Goal: Check status: Check status

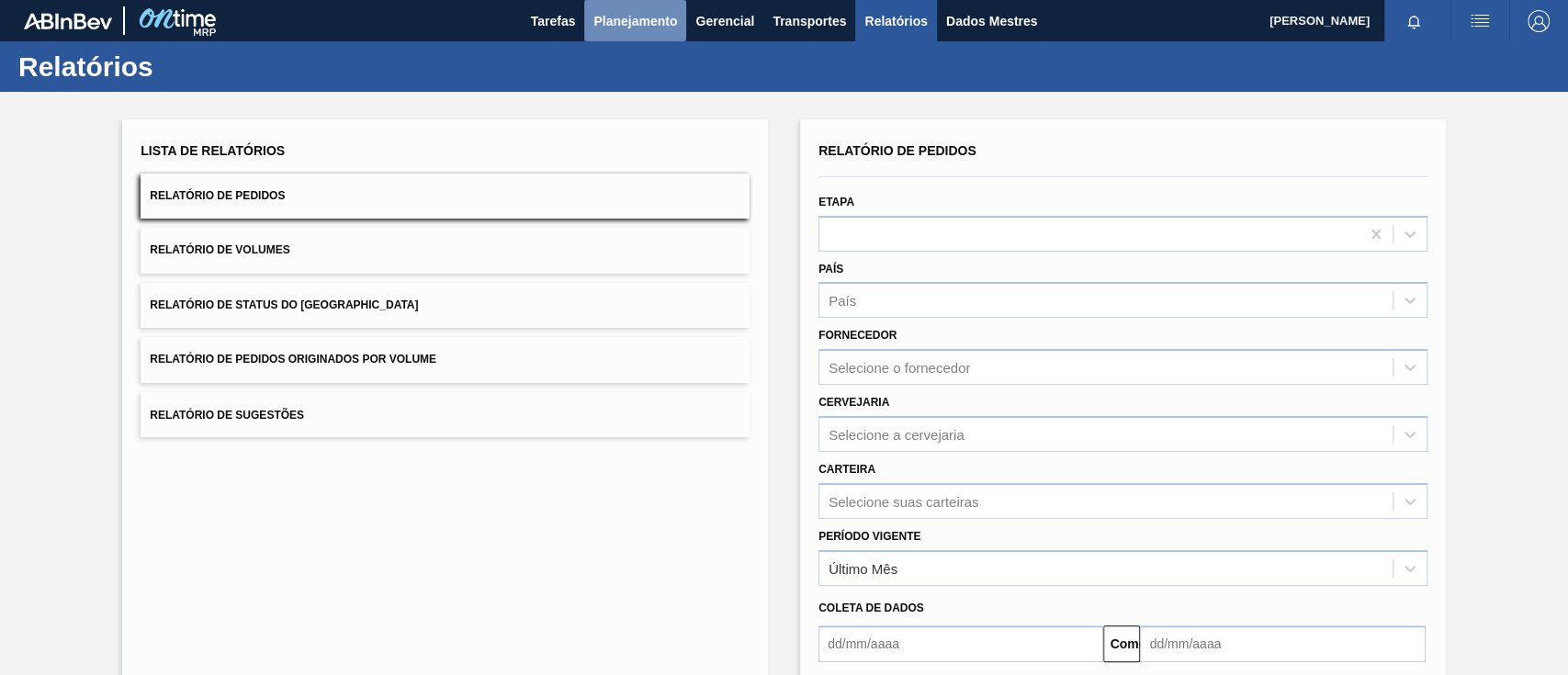
click at [606, 24] on font "Planejamento" at bounding box center [635, 20] width 84 height 14
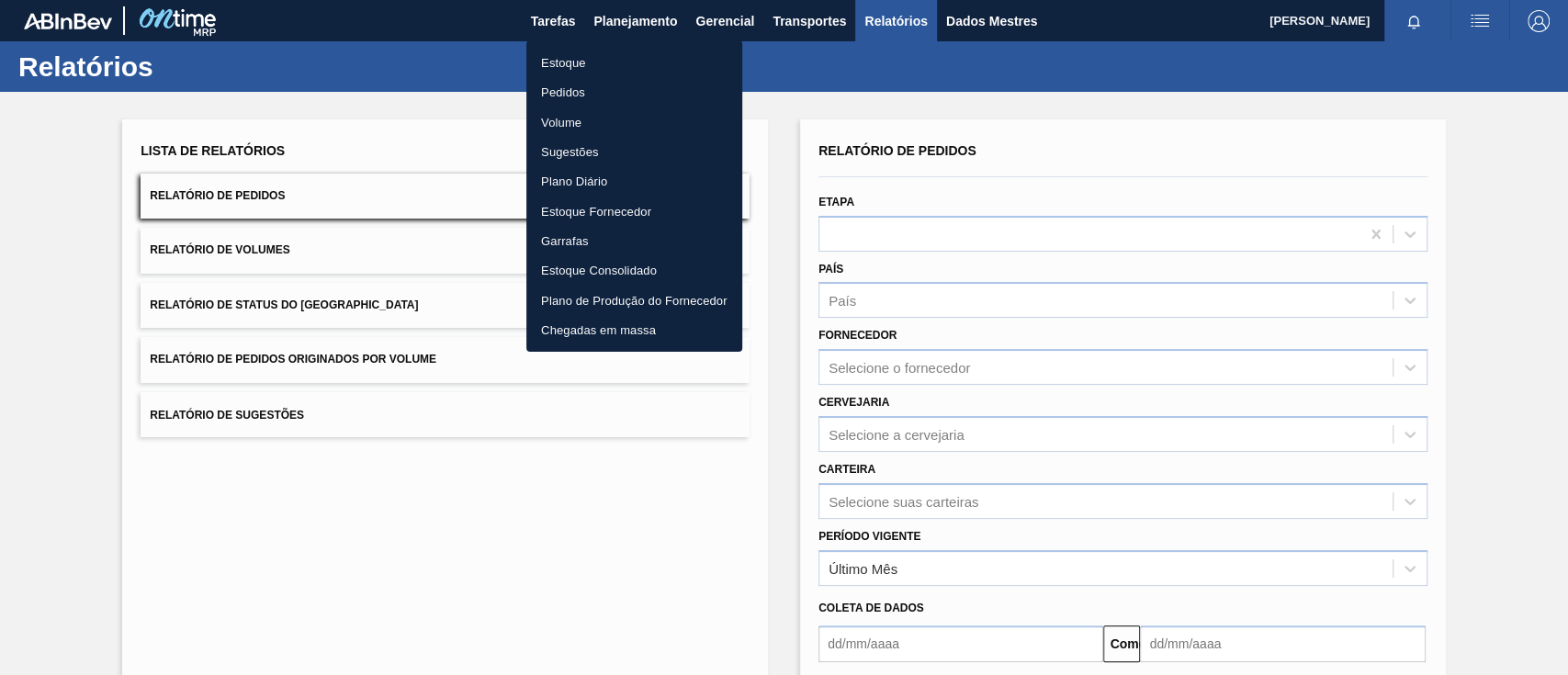
click at [567, 94] on font "Pedidos" at bounding box center [563, 92] width 44 height 13
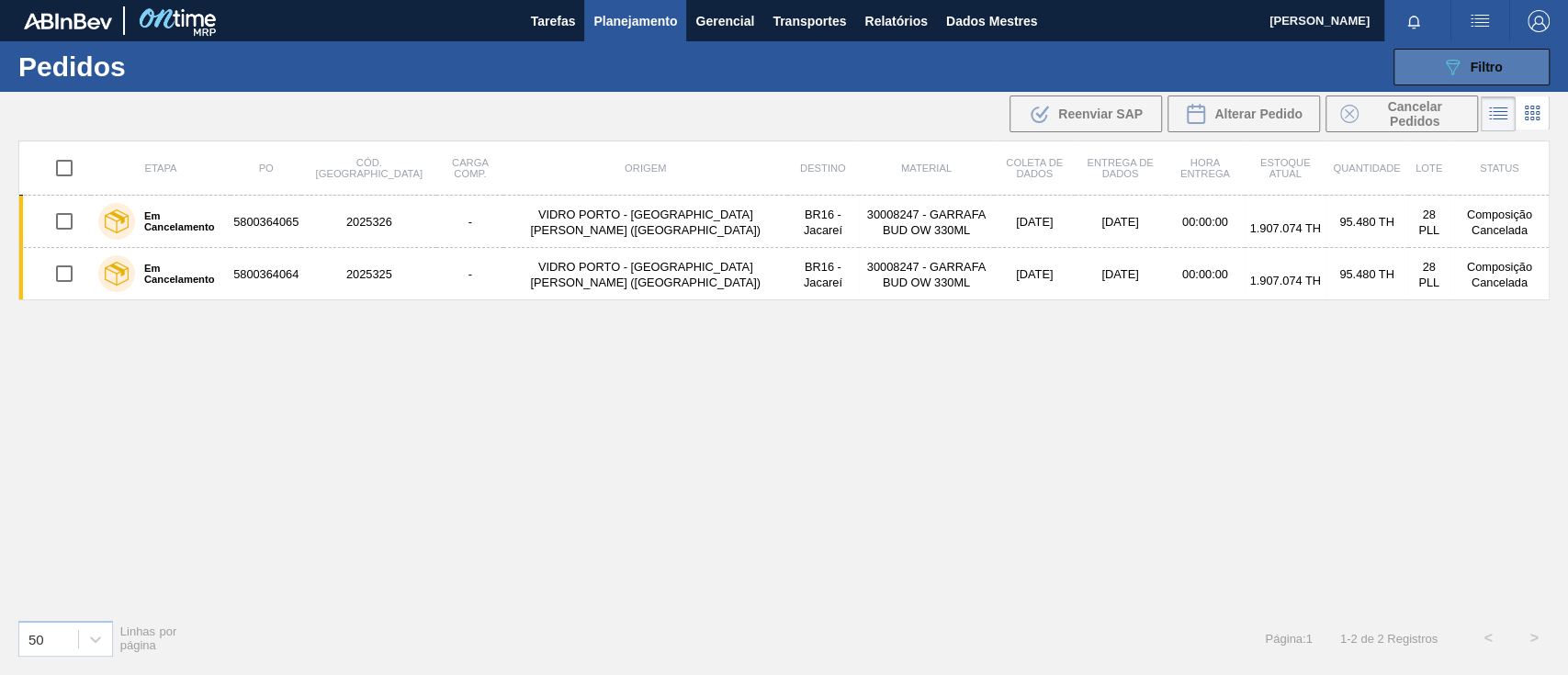
click at [1460, 63] on icon "089F7B8B-B2A5-4AFE-B5C0-19BA573D28AC" at bounding box center [1452, 66] width 22 height 22
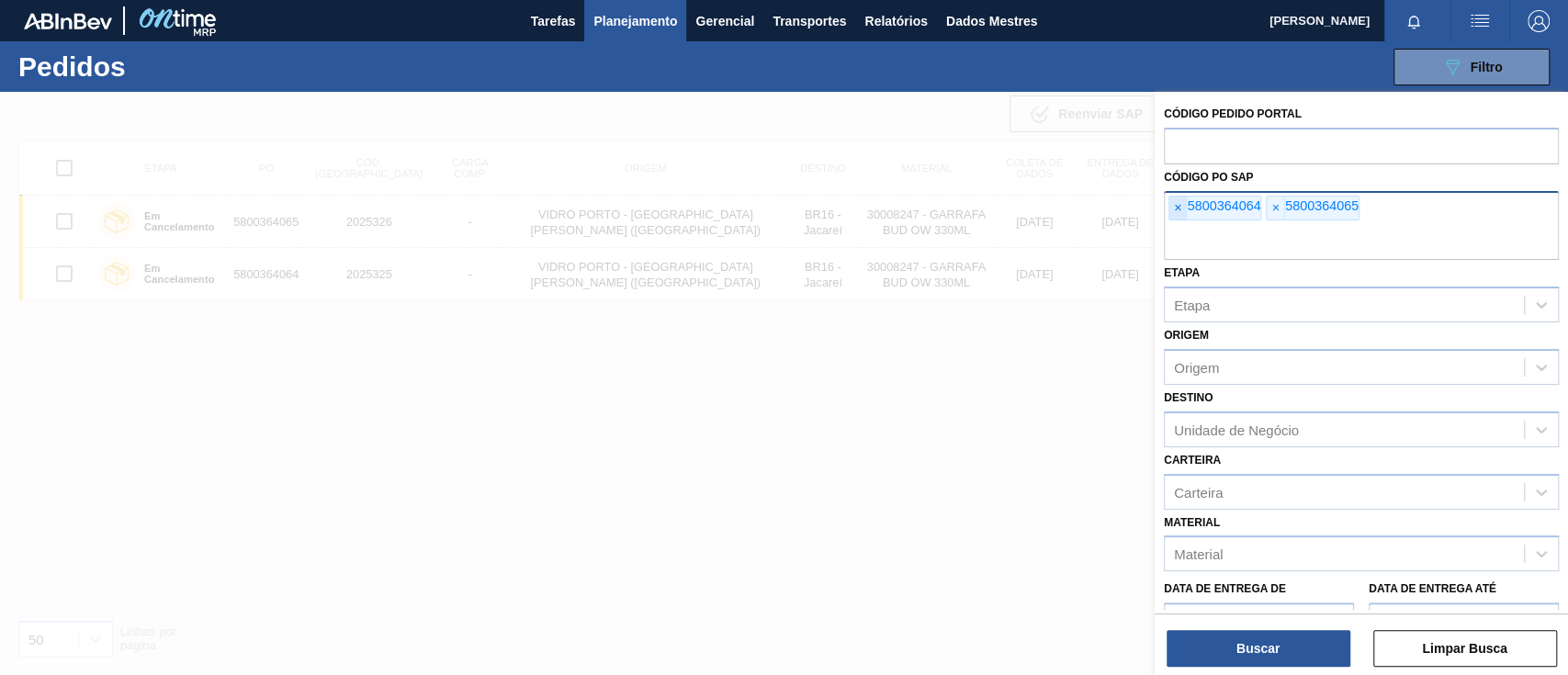
click at [1182, 211] on span "×" at bounding box center [1178, 208] width 17 height 24
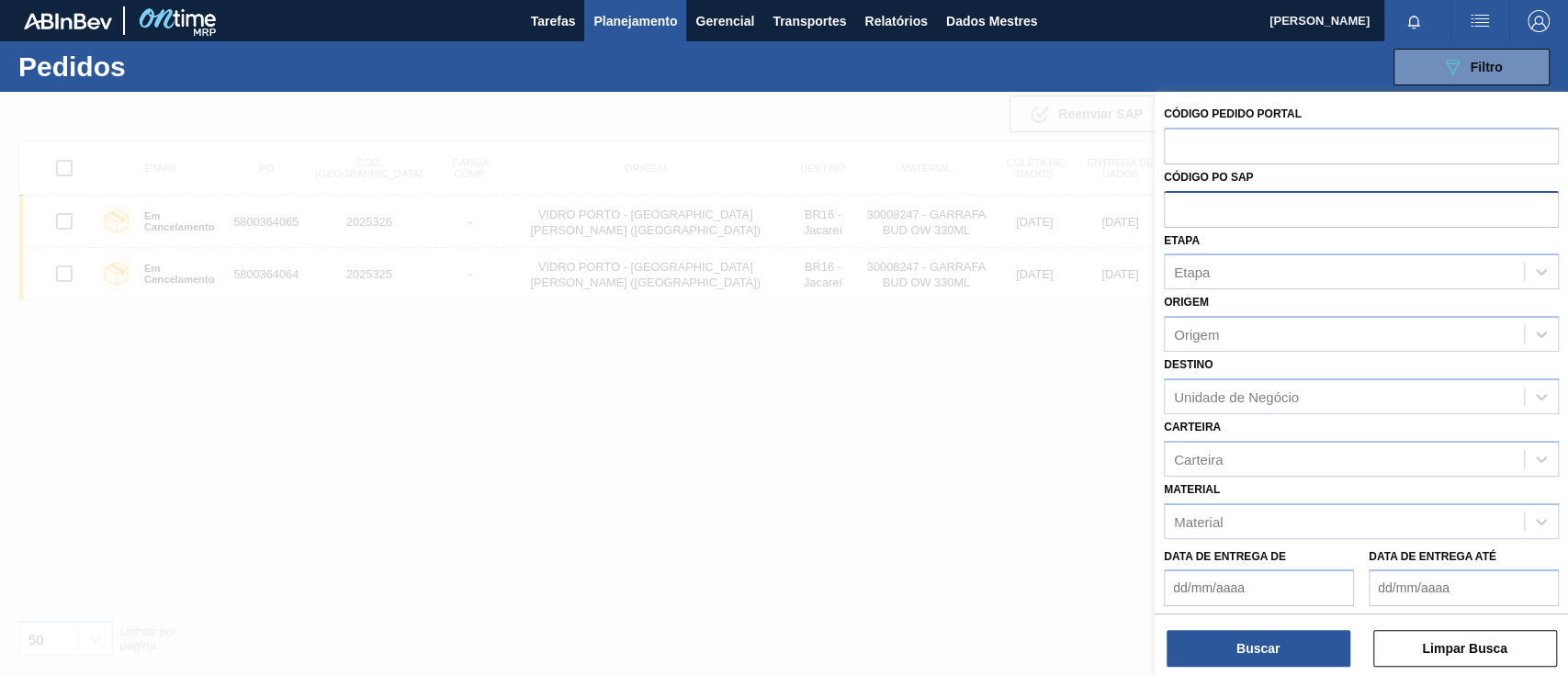
paste input "text"
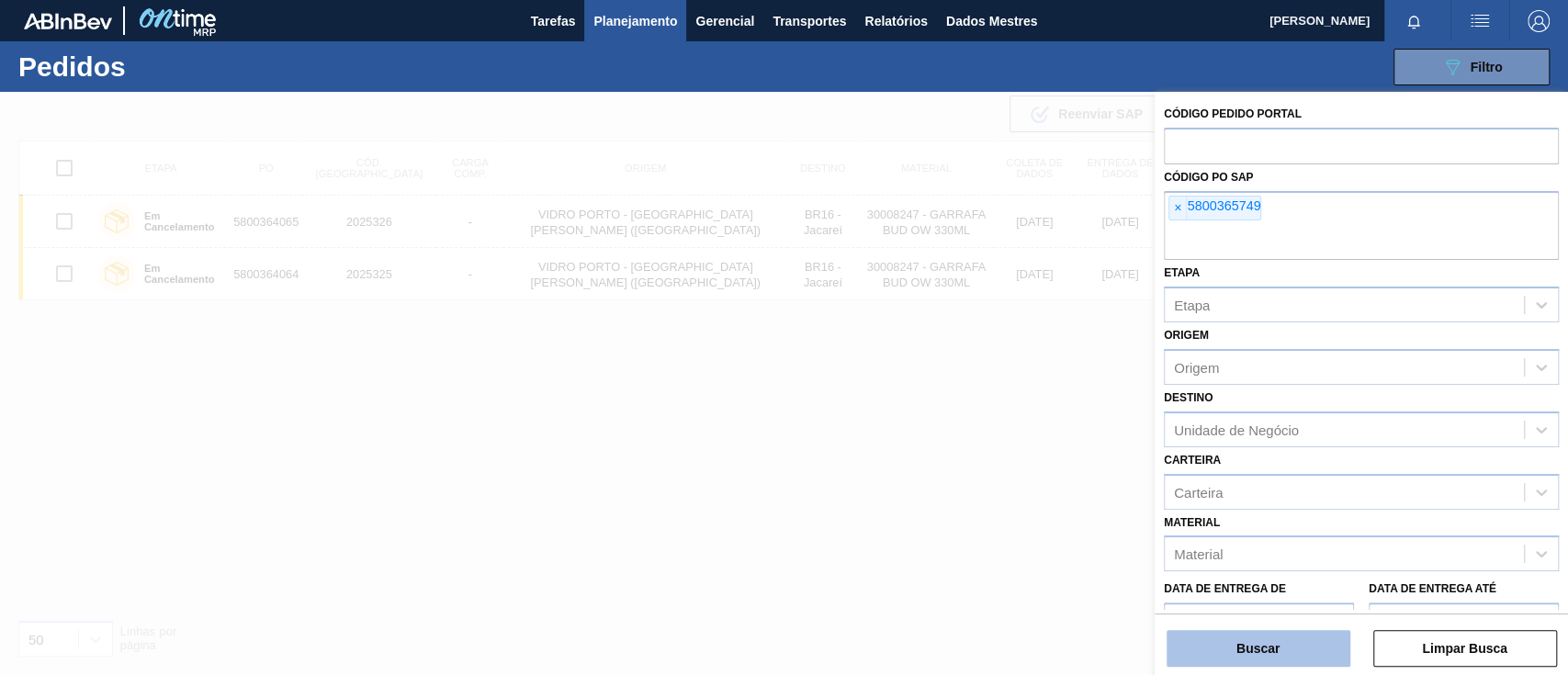
click at [1272, 642] on font "Buscar" at bounding box center [1258, 647] width 43 height 14
